Goal: Obtain resource: Obtain resource

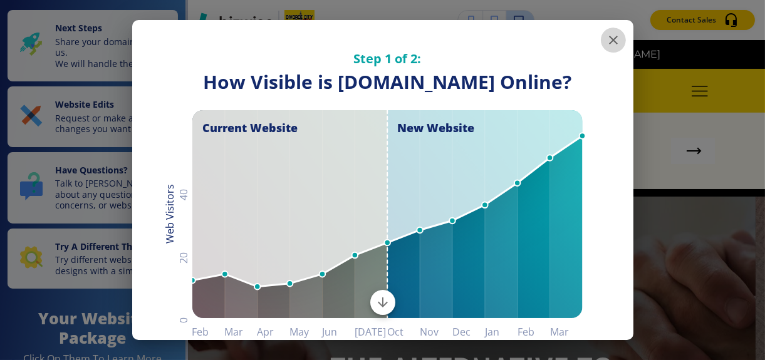
click at [606, 39] on icon "button" at bounding box center [613, 40] width 15 height 15
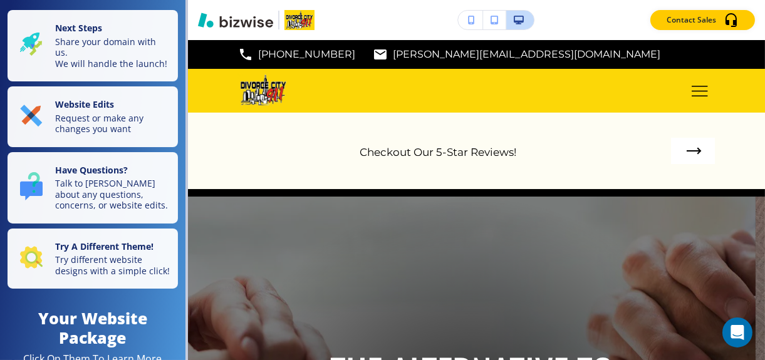
click at [518, 17] on icon "button" at bounding box center [519, 20] width 10 height 9
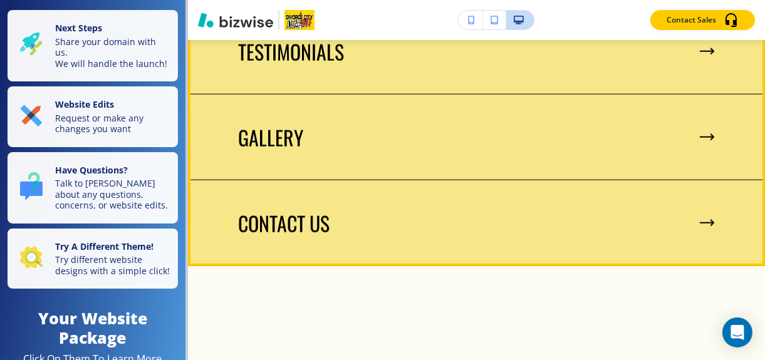
scroll to position [2067, 0]
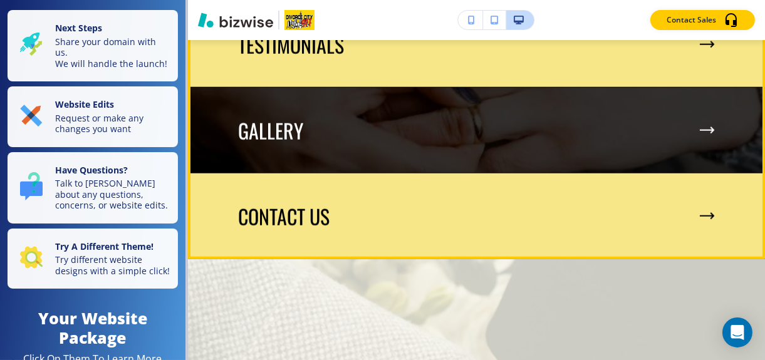
click at [394, 144] on img at bounding box center [476, 130] width 577 height 85
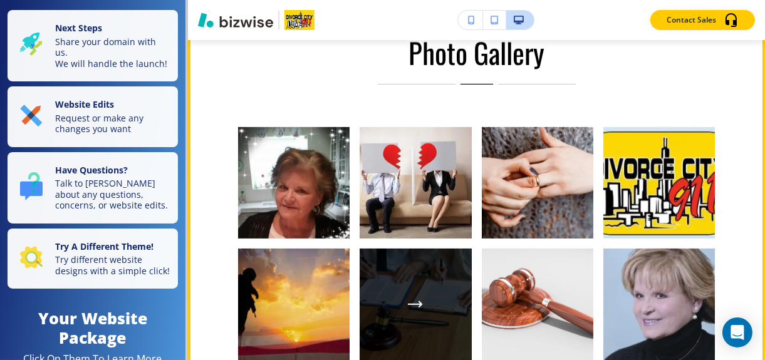
scroll to position [940, 0]
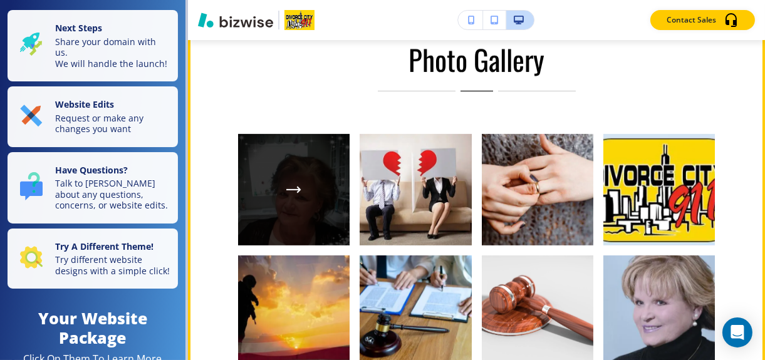
click at [305, 182] on div "button" at bounding box center [294, 190] width 112 height 112
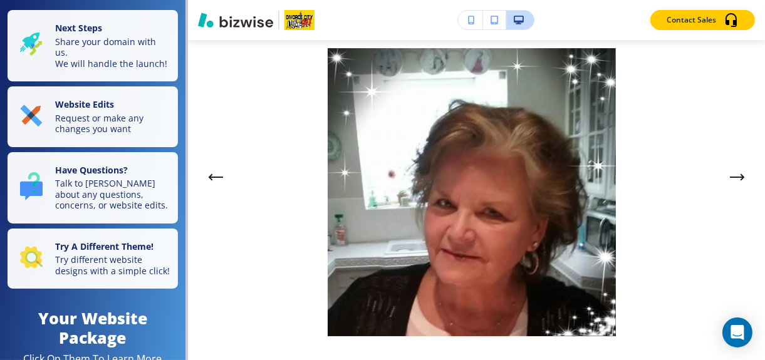
scroll to position [100, 0]
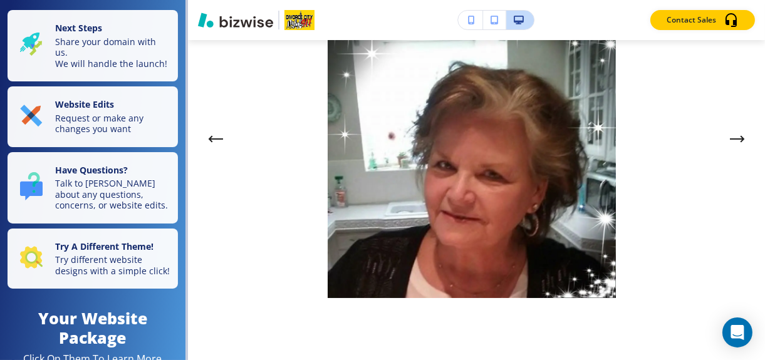
click at [670, 211] on div at bounding box center [471, 154] width 467 height 288
